Goal: Navigation & Orientation: Find specific page/section

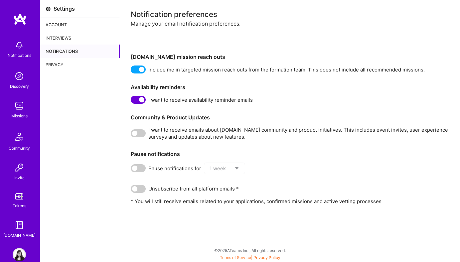
click at [18, 102] on img at bounding box center [19, 105] width 13 height 13
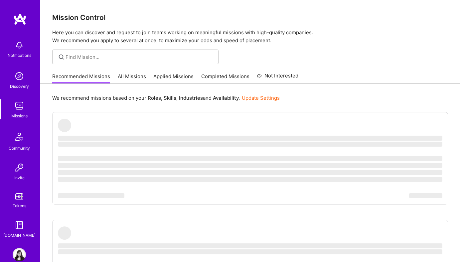
click at [18, 102] on img at bounding box center [19, 105] width 13 height 13
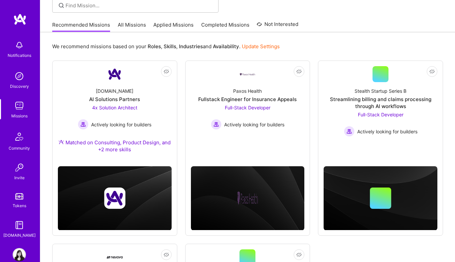
scroll to position [50, 0]
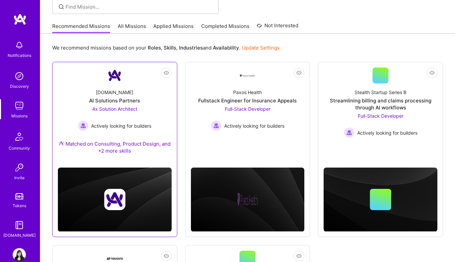
click at [126, 100] on div "AI Solutions Partners" at bounding box center [114, 100] width 51 height 7
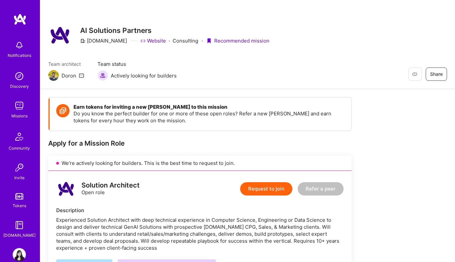
click at [17, 23] on img at bounding box center [19, 19] width 13 height 12
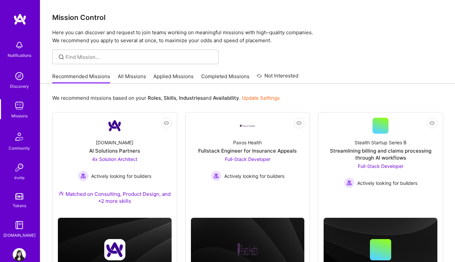
click at [131, 76] on link "All Missions" at bounding box center [132, 78] width 28 height 11
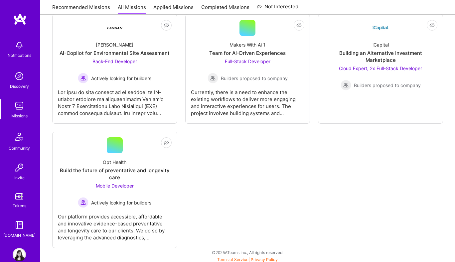
scroll to position [1951, 0]
